Goal: Task Accomplishment & Management: Use online tool/utility

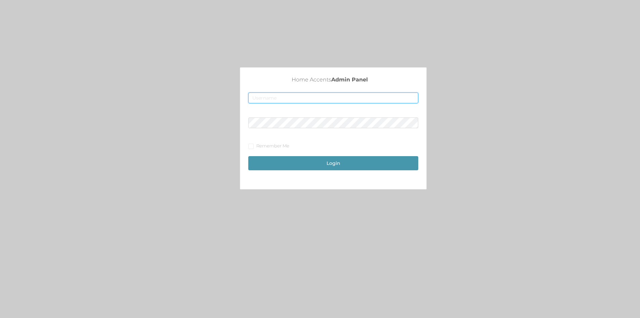
type input "[EMAIL_ADDRESS][DOMAIN_NAME]"
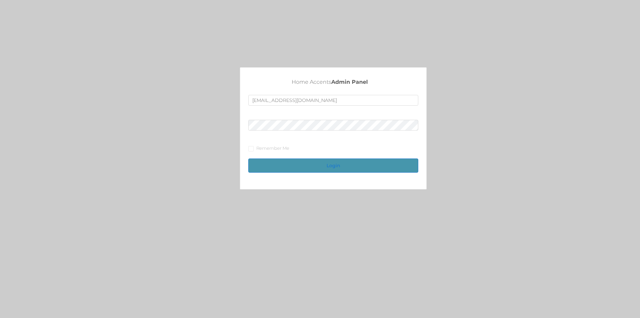
click at [342, 163] on button "Login" at bounding box center [333, 165] width 170 height 14
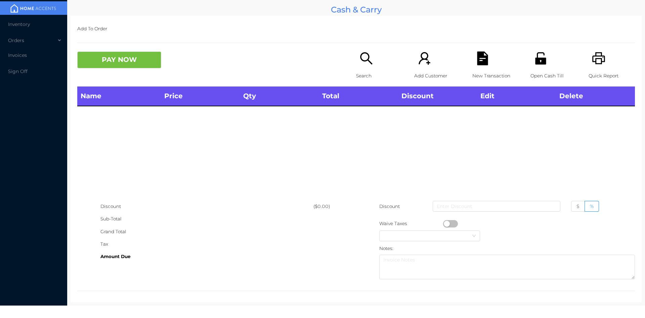
click at [537, 70] on p "Open Cash Till" at bounding box center [554, 76] width 46 height 12
click at [538, 67] on div "Open Cash Till" at bounding box center [554, 68] width 46 height 35
click at [536, 53] on icon "icon: unlock" at bounding box center [540, 58] width 11 height 12
click at [539, 67] on div "Open Cash Till" at bounding box center [554, 68] width 46 height 35
click at [540, 67] on div "Open Cash Till" at bounding box center [554, 68] width 46 height 35
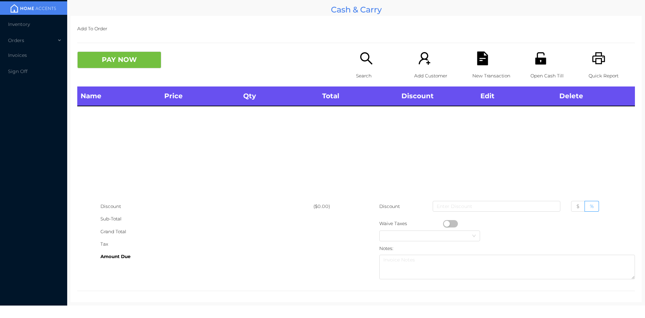
click at [531, 65] on div "Open Cash Till" at bounding box center [554, 68] width 46 height 35
click at [478, 61] on icon "icon: file-text" at bounding box center [482, 58] width 11 height 14
